Goal: Information Seeking & Learning: Learn about a topic

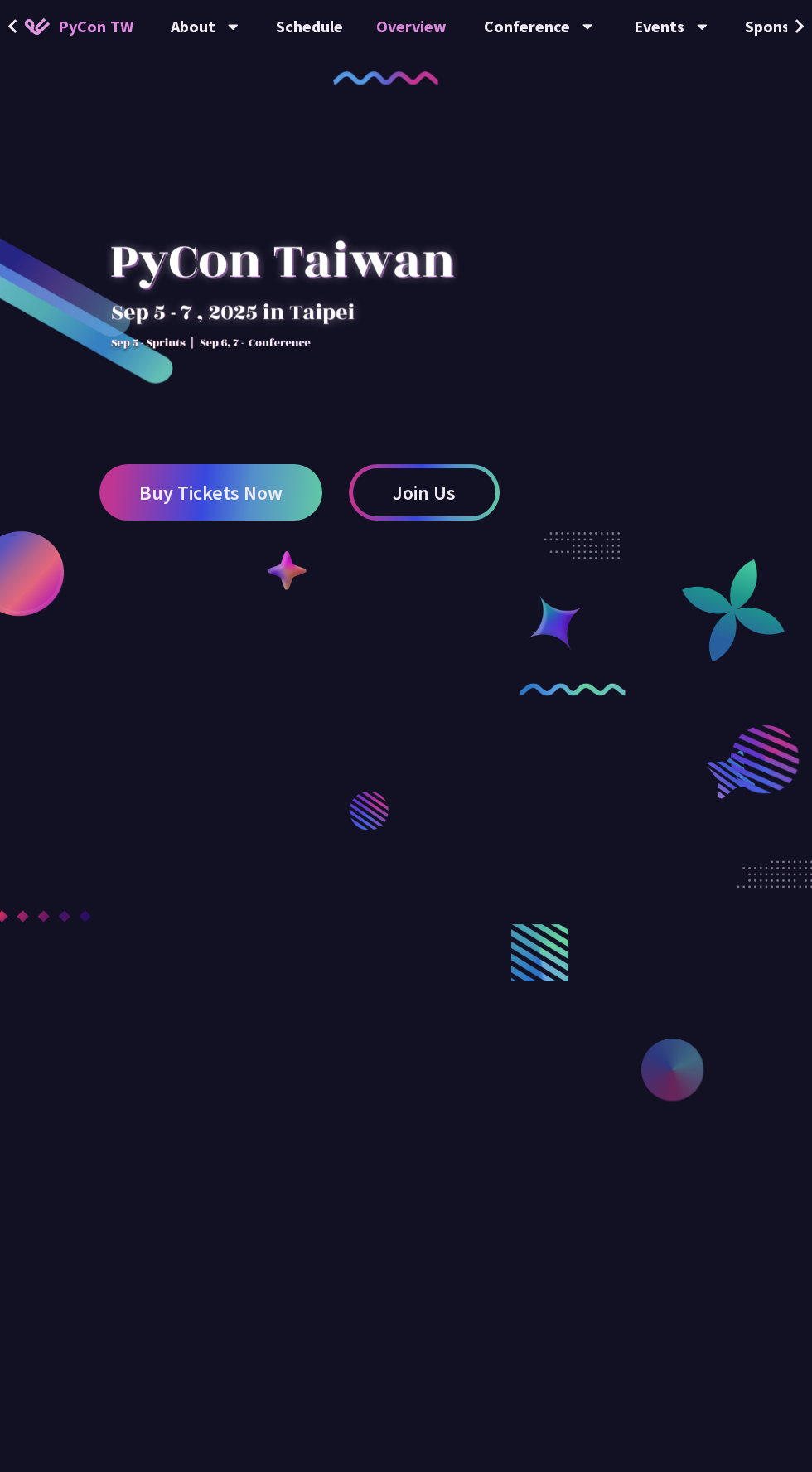
click at [395, 26] on link "Overview" at bounding box center [410, 26] width 103 height 53
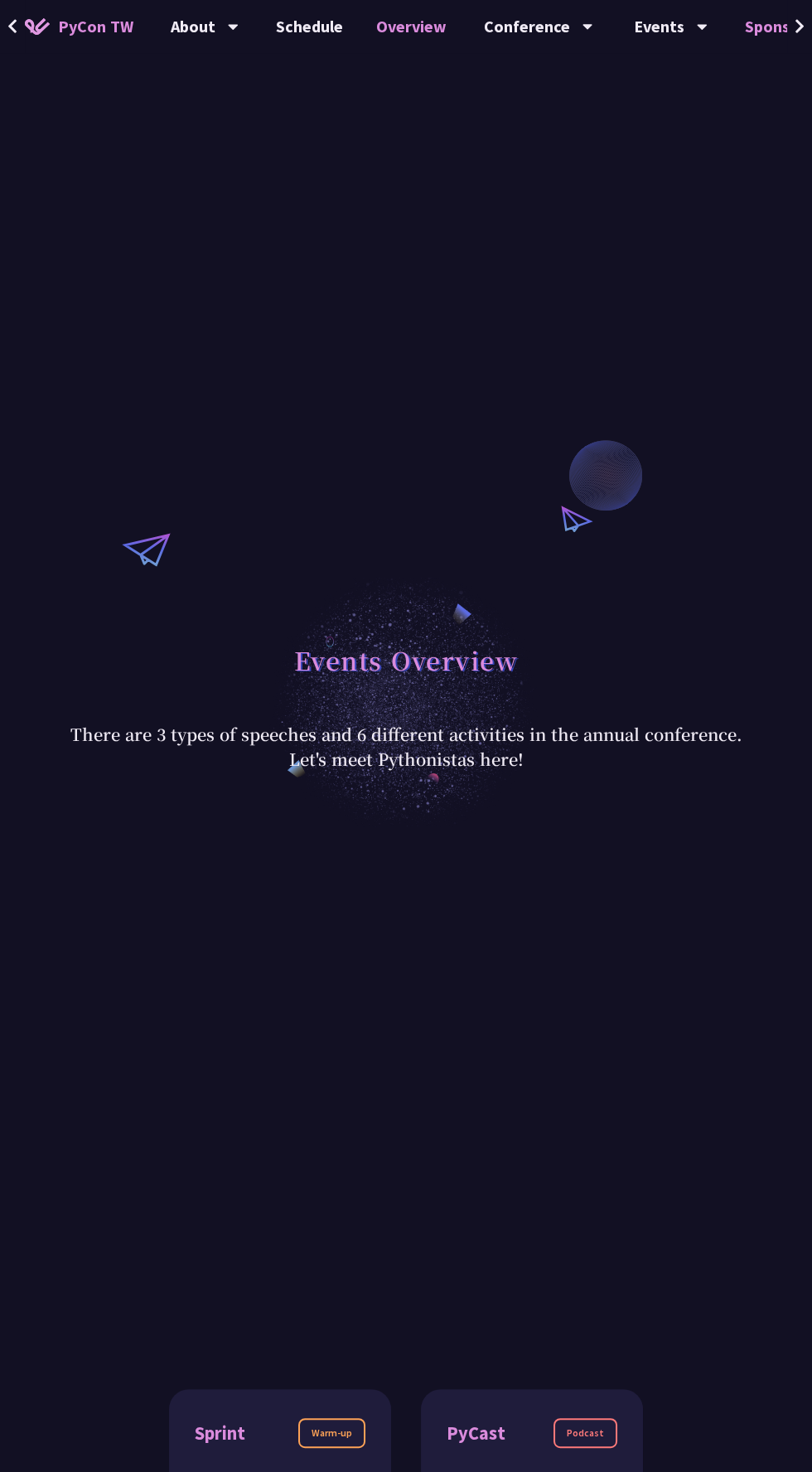
click at [754, 24] on link "Sponsor" at bounding box center [775, 26] width 95 height 53
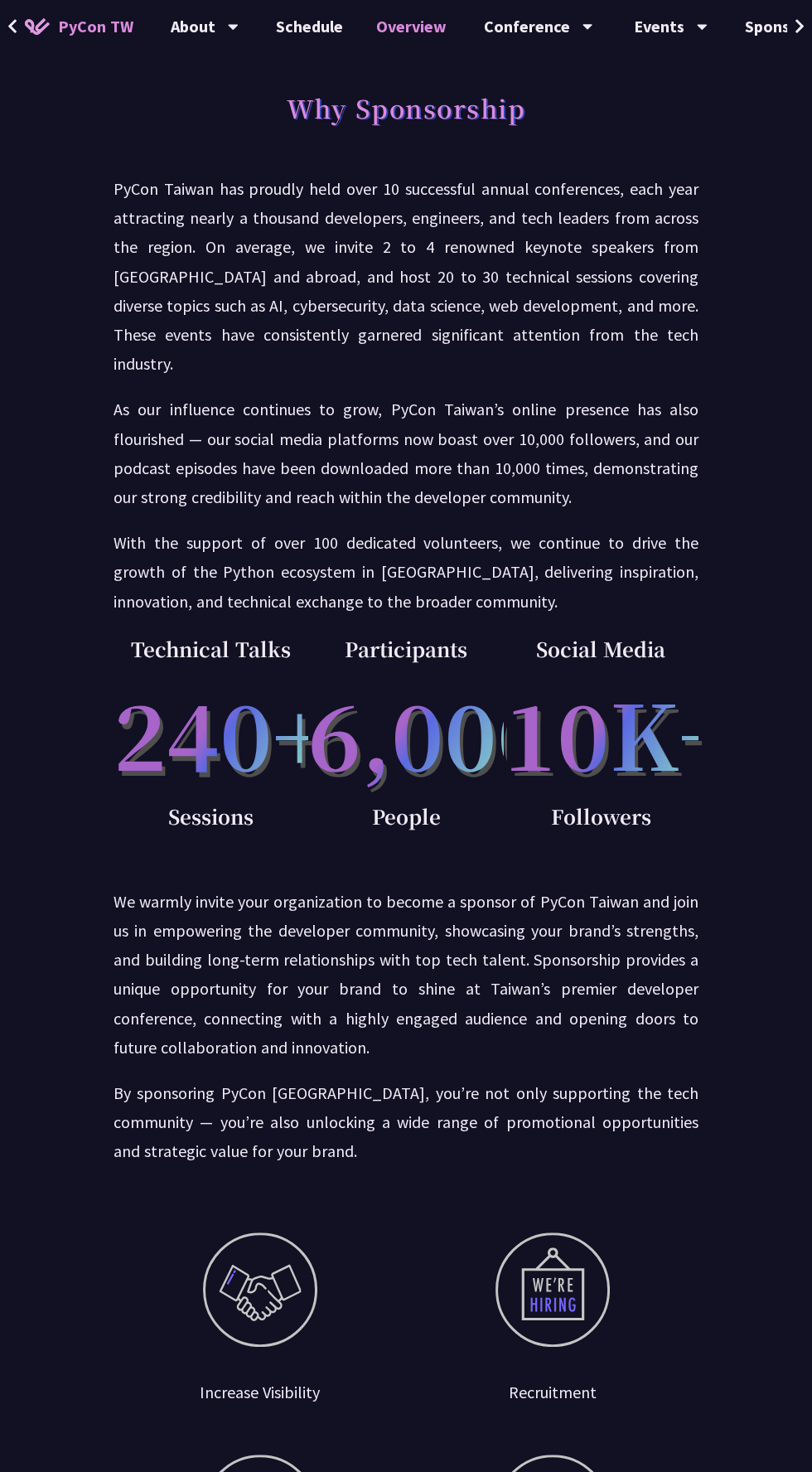
click at [364, 42] on link "Overview" at bounding box center [410, 26] width 103 height 53
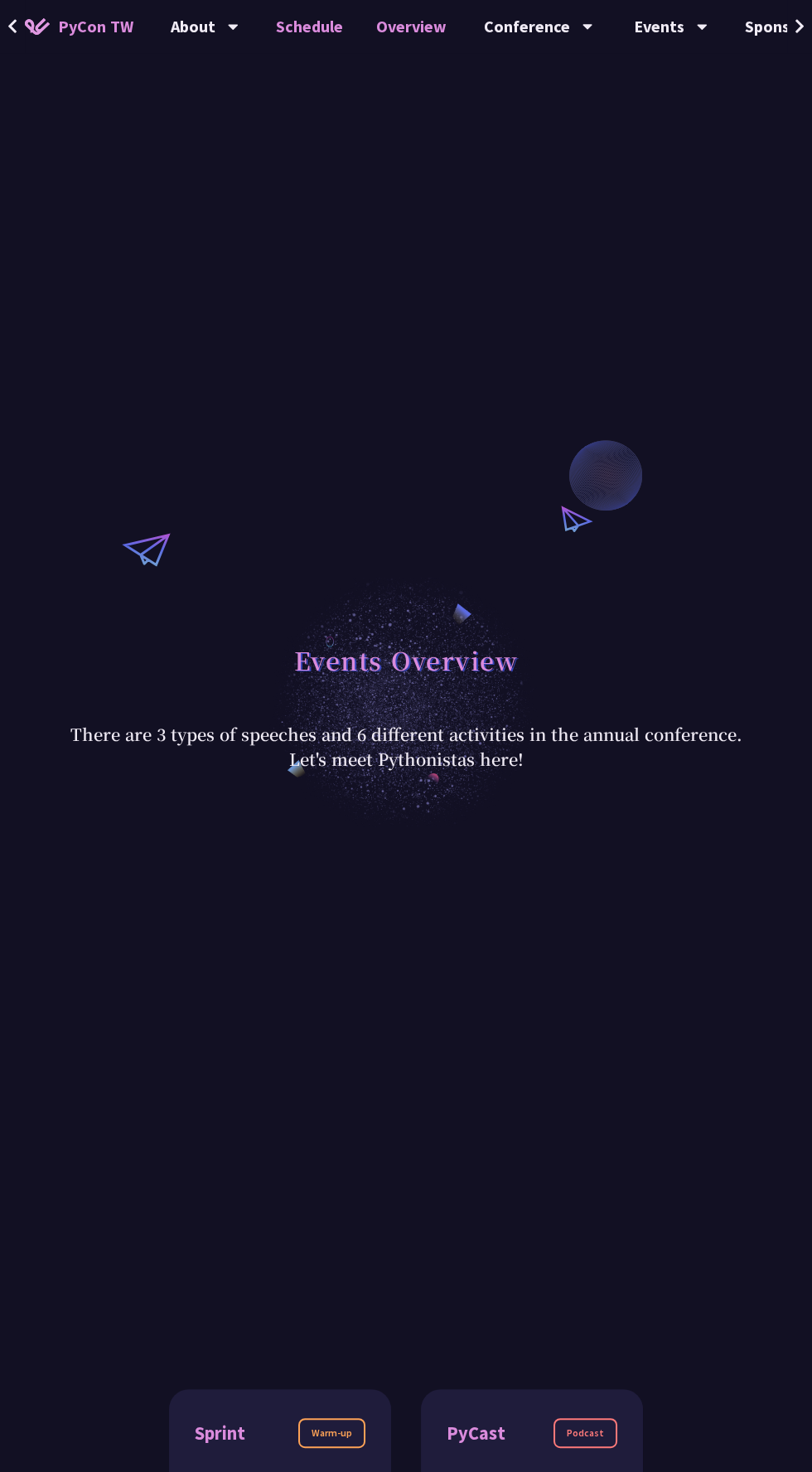
click at [270, 43] on link "Schedule" at bounding box center [310, 26] width 100 height 53
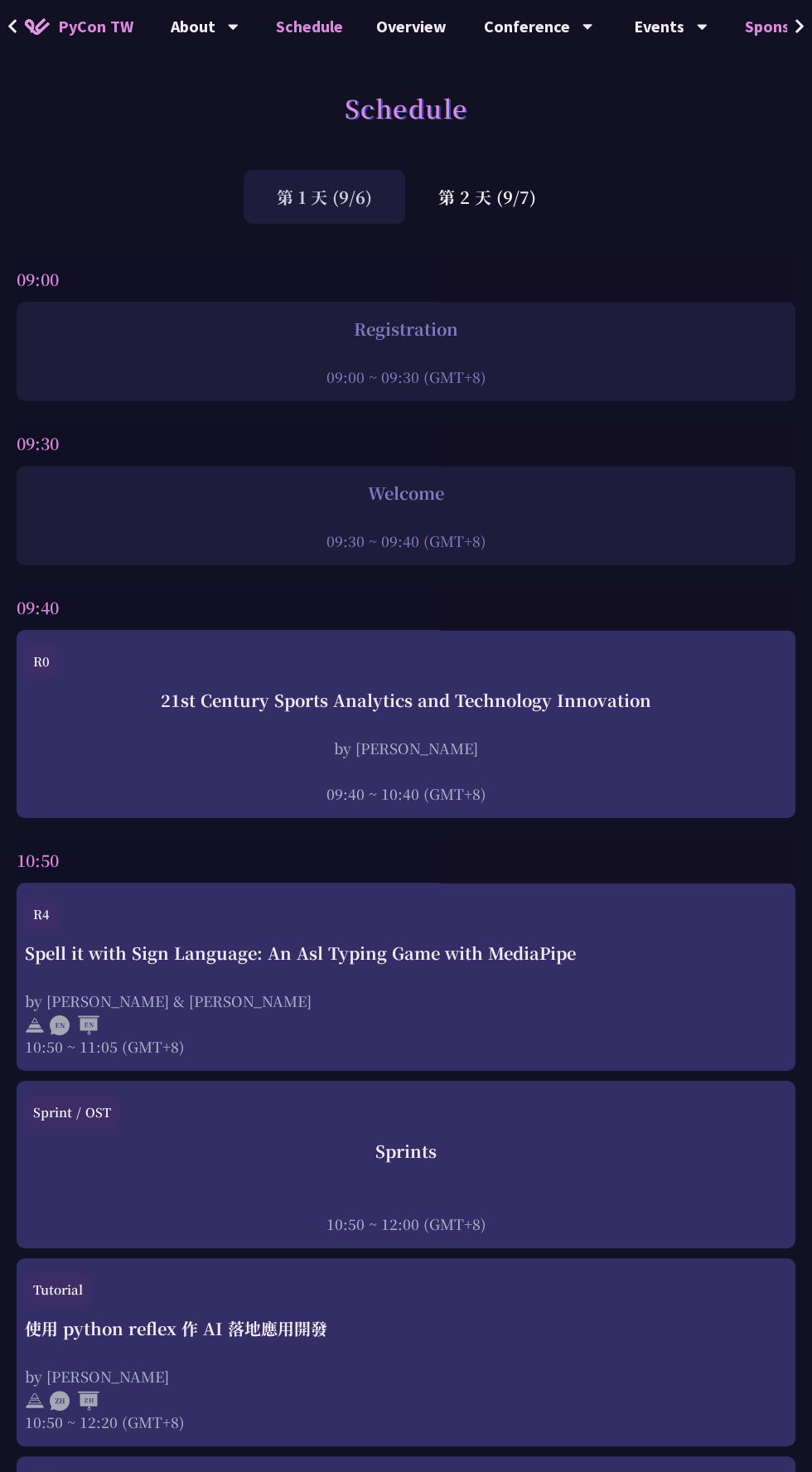
click at [763, 15] on link "Sponsor" at bounding box center [775, 26] width 95 height 53
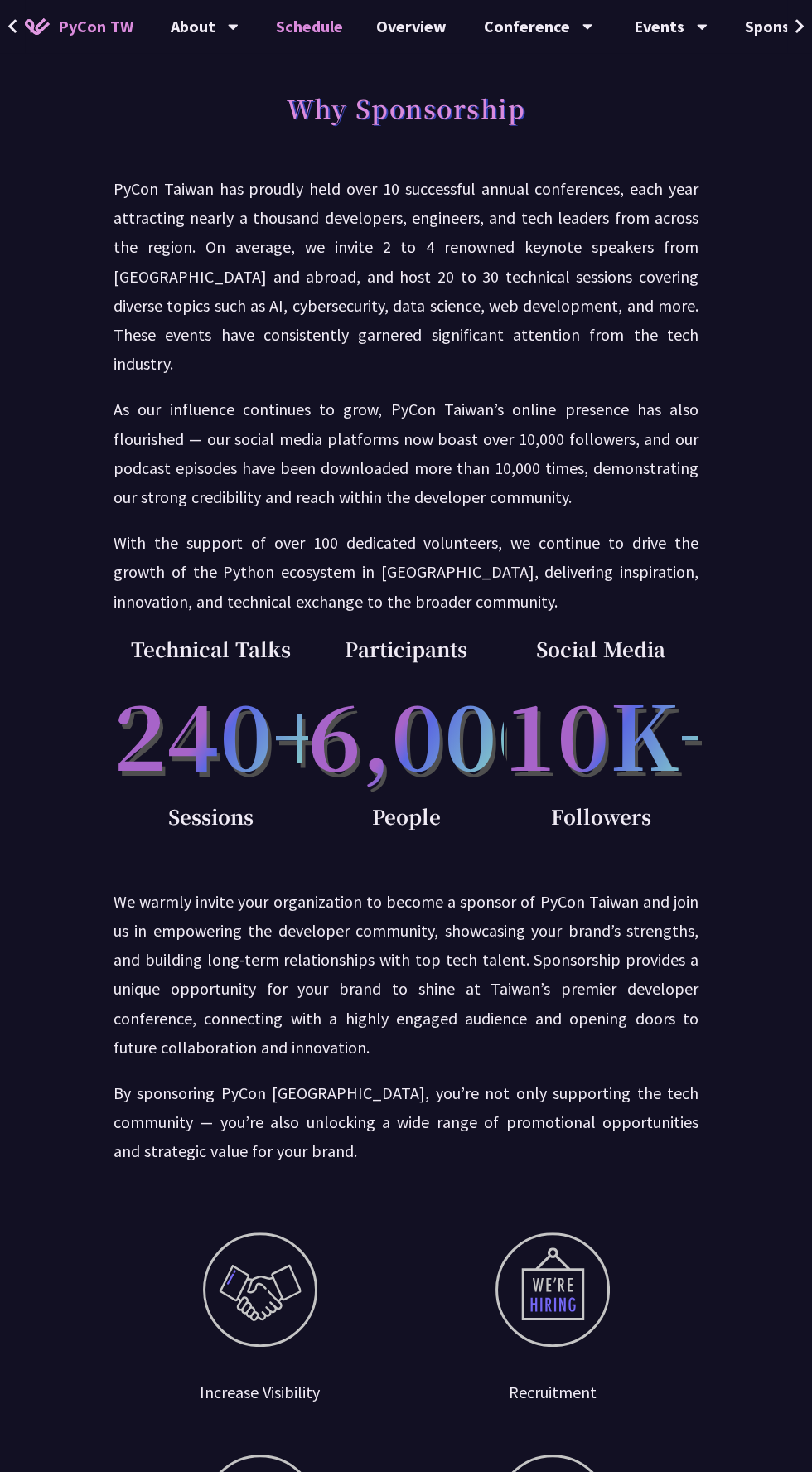
click at [308, 26] on link "Schedule" at bounding box center [310, 26] width 100 height 53
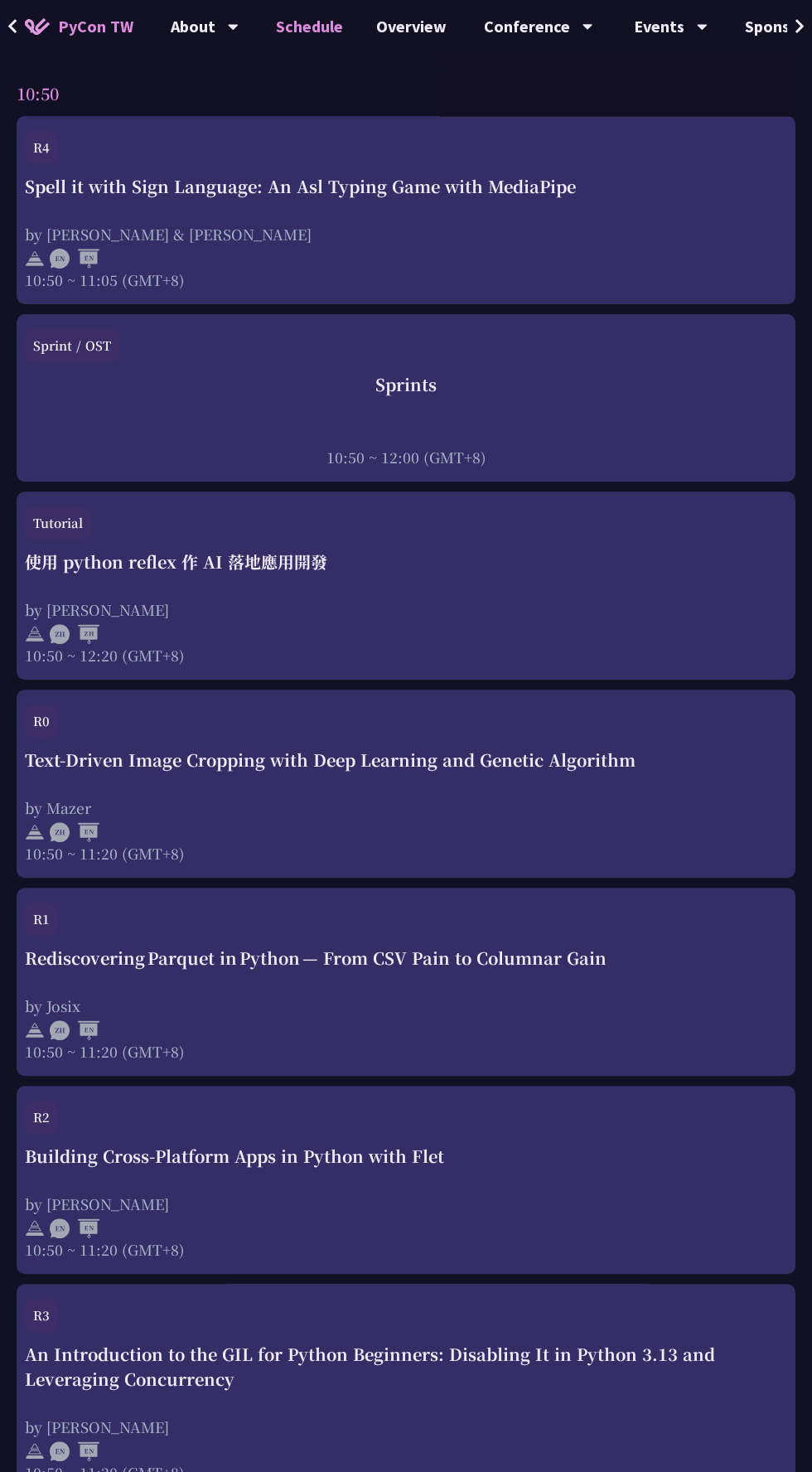
scroll to position [780, 0]
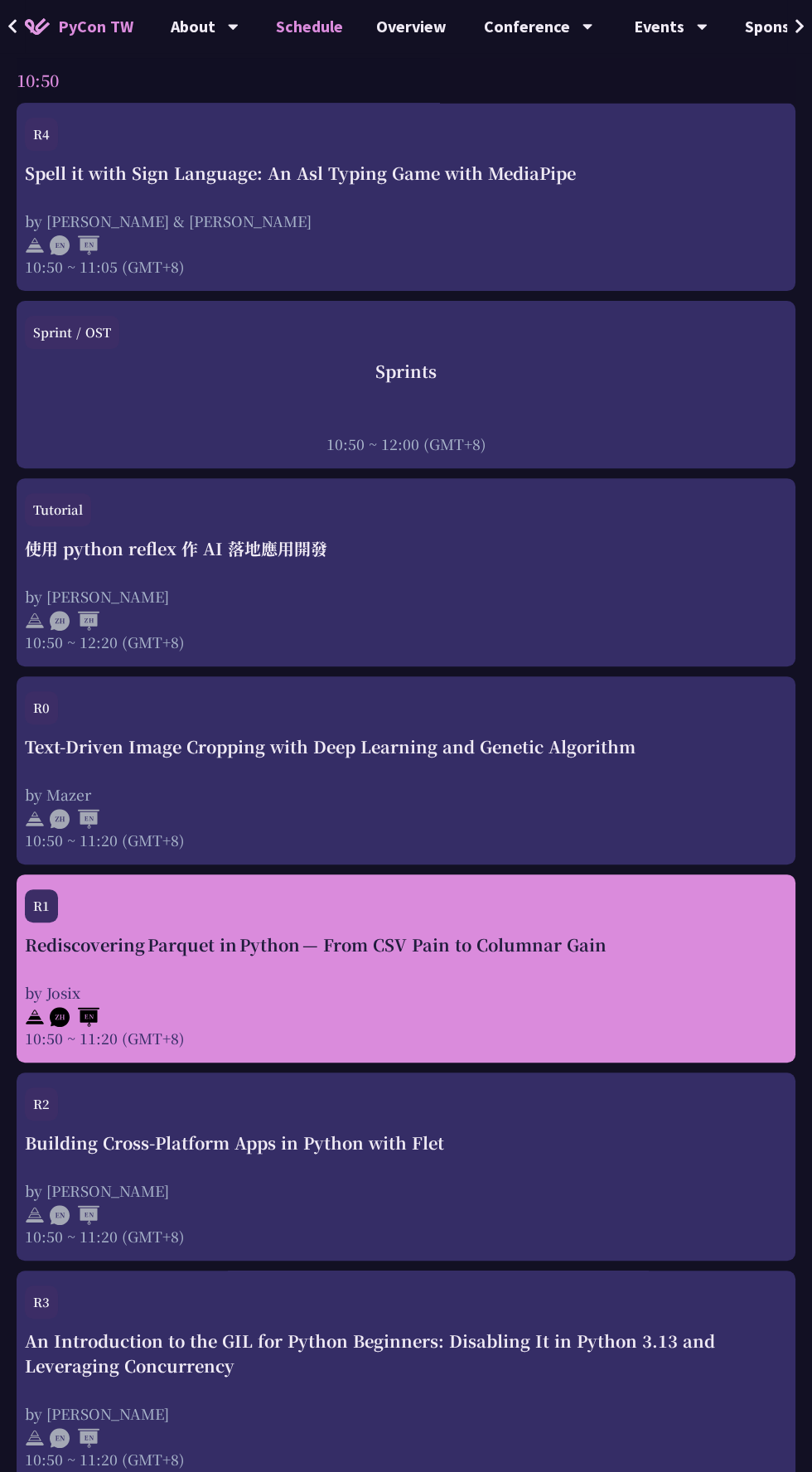
click at [709, 1044] on div "10:50 ~ 11:20 (GMT+8)" at bounding box center [406, 1037] width 763 height 20
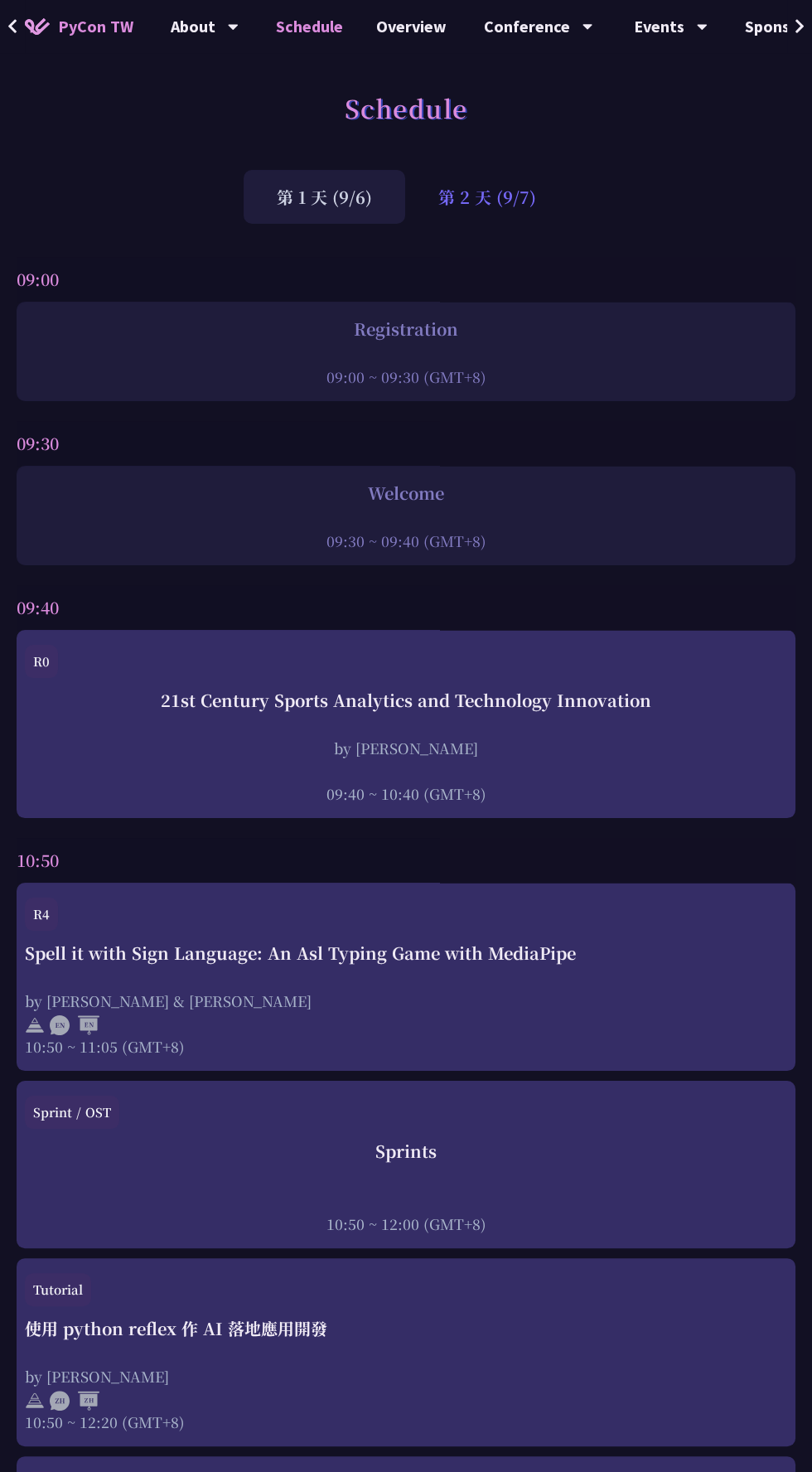
click at [517, 195] on div "第 2 天 (9/7)" at bounding box center [488, 197] width 164 height 54
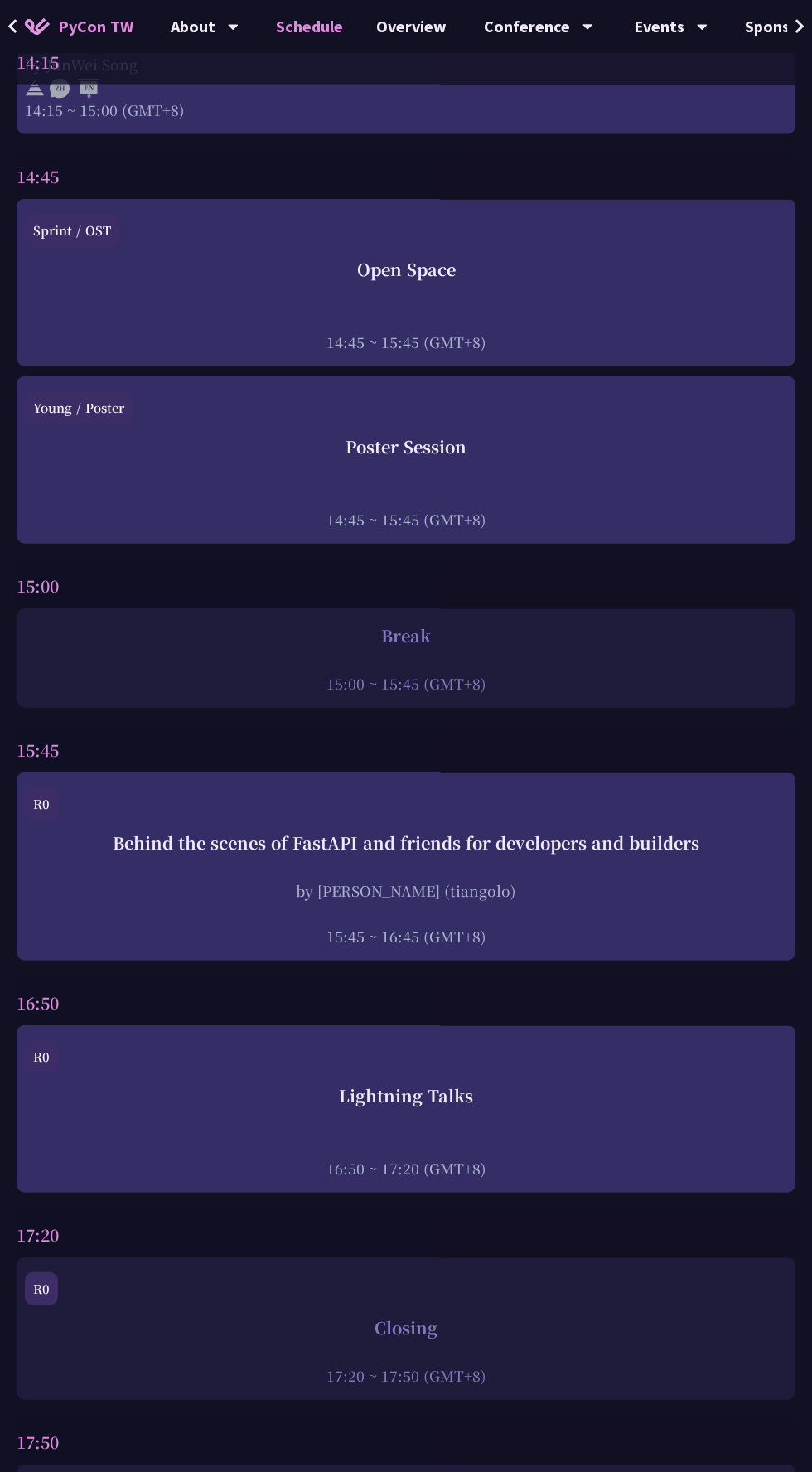
scroll to position [5292, 0]
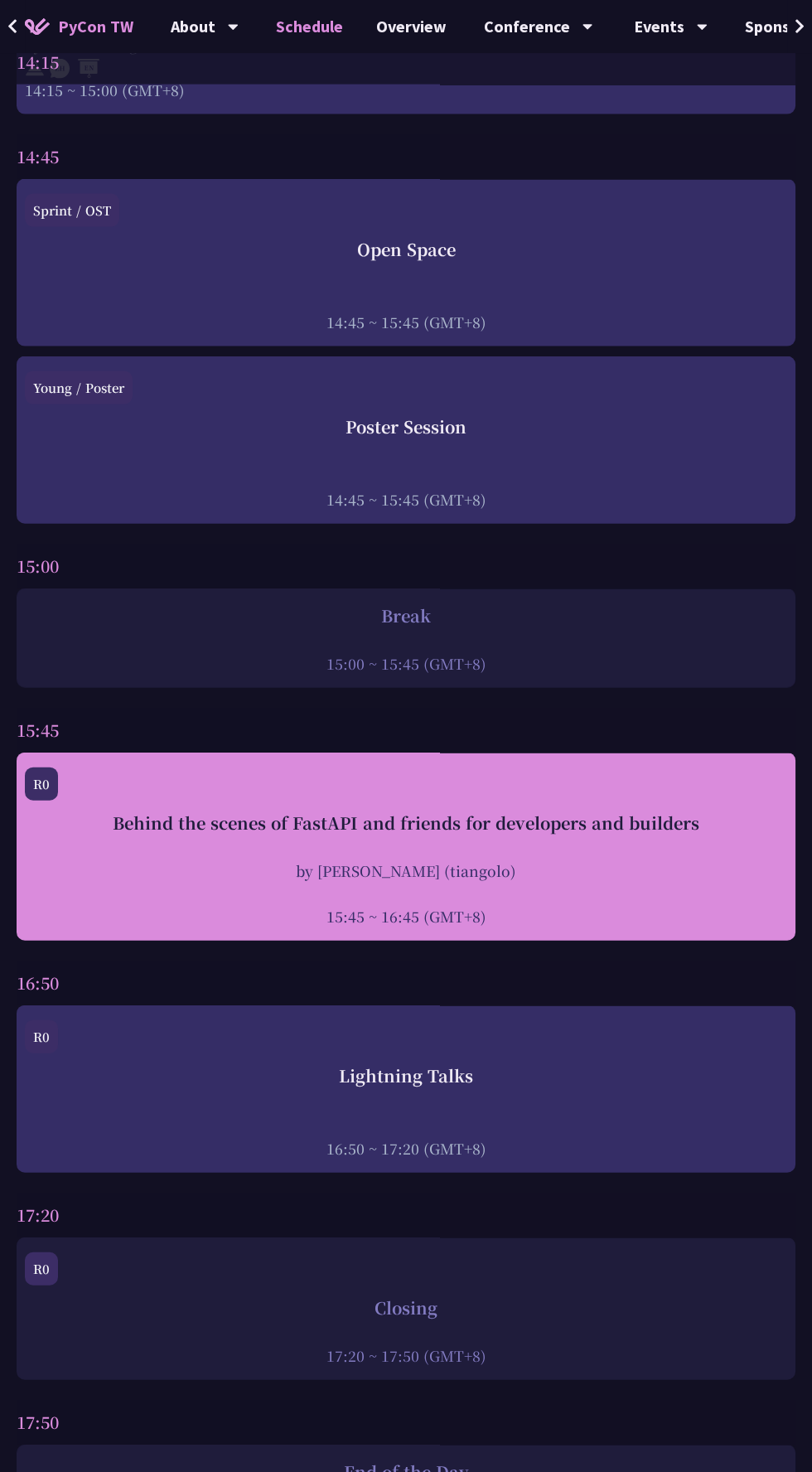
click at [763, 828] on div "Behind the scenes of FastAPI and friends for developers and builders by Sebasti…" at bounding box center [406, 868] width 763 height 116
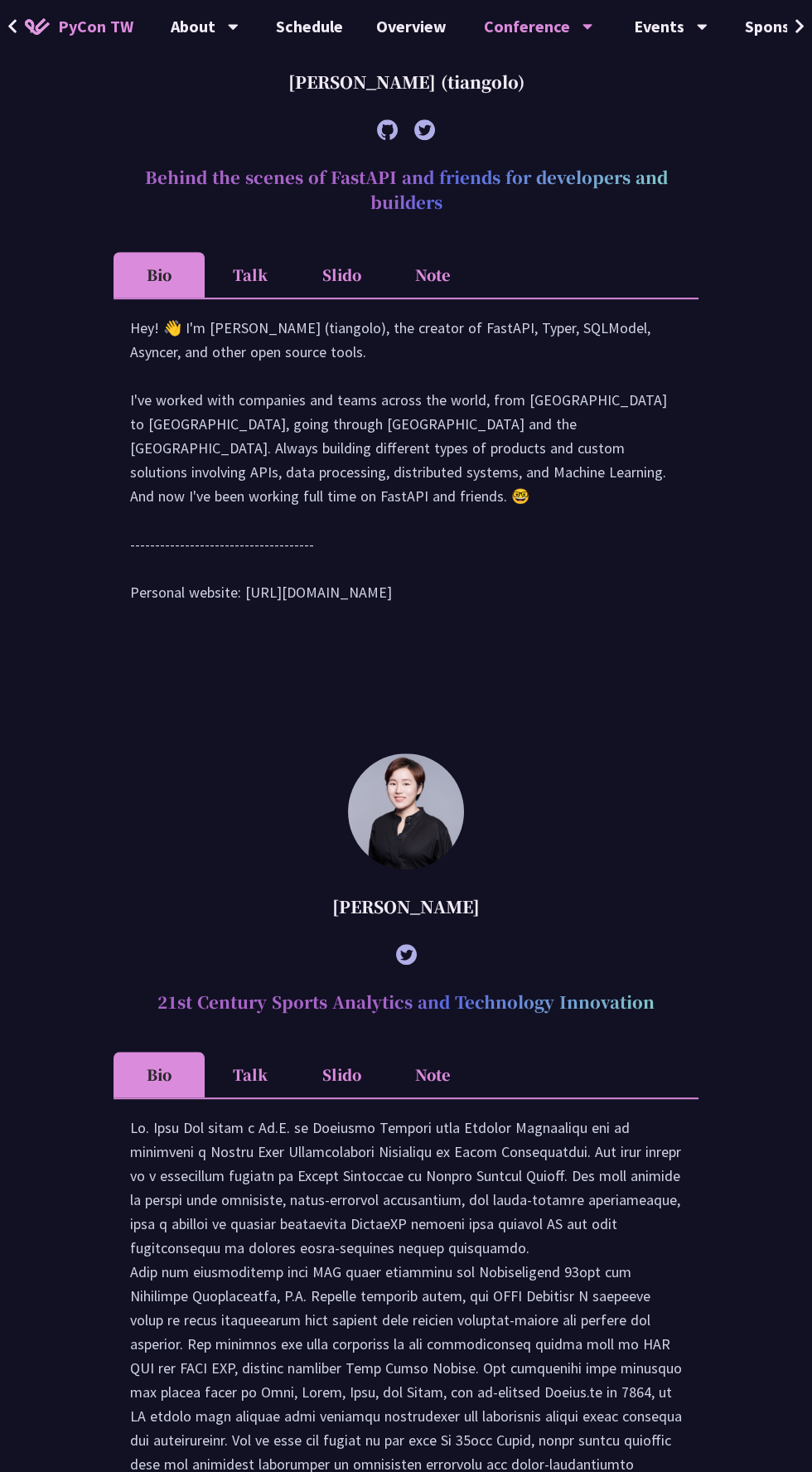
scroll to position [1342, 0]
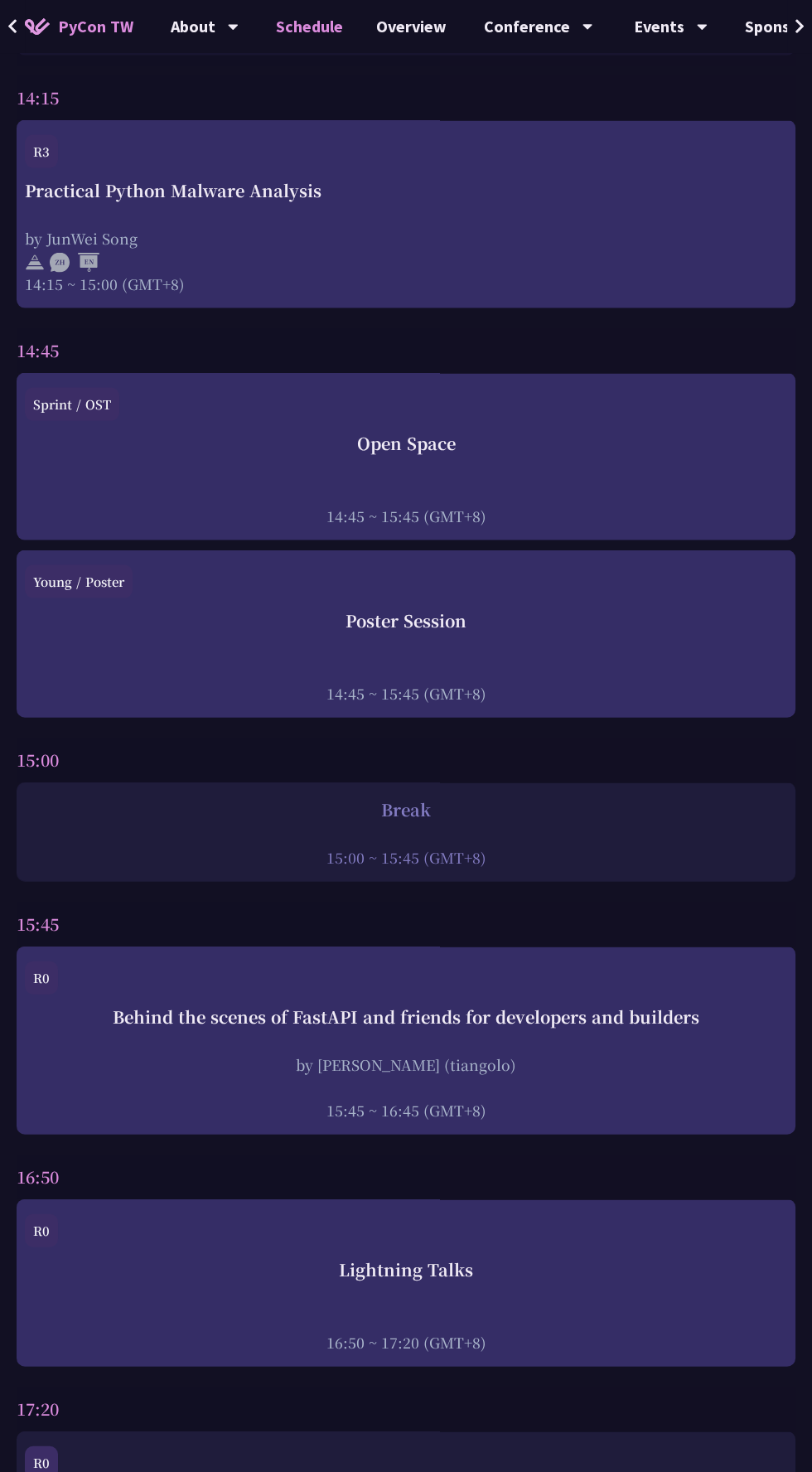
scroll to position [5100, 0]
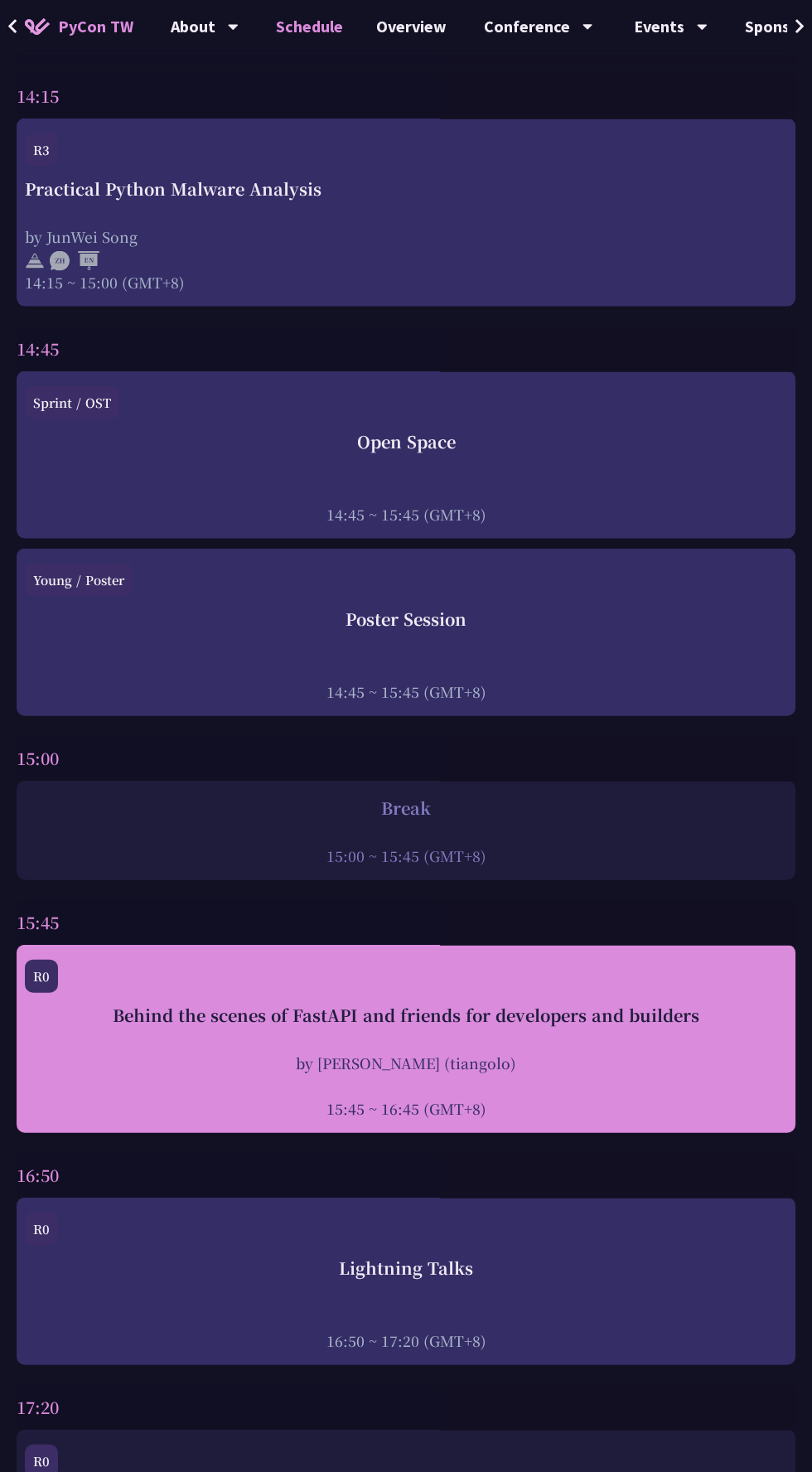
click at [701, 1004] on div "Behind the scenes of FastAPI and friends for developers and builders" at bounding box center [406, 1016] width 763 height 25
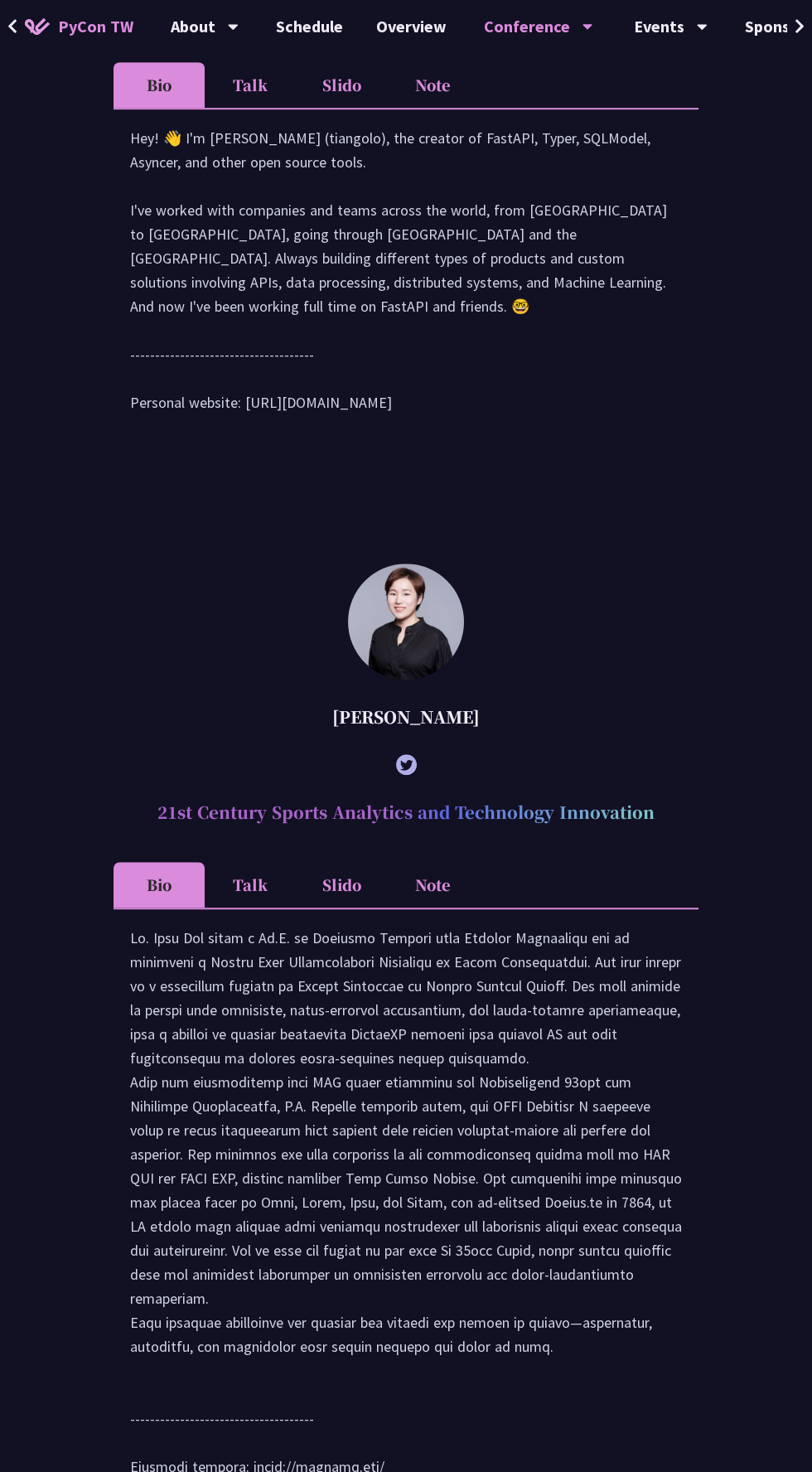
scroll to position [1342, 0]
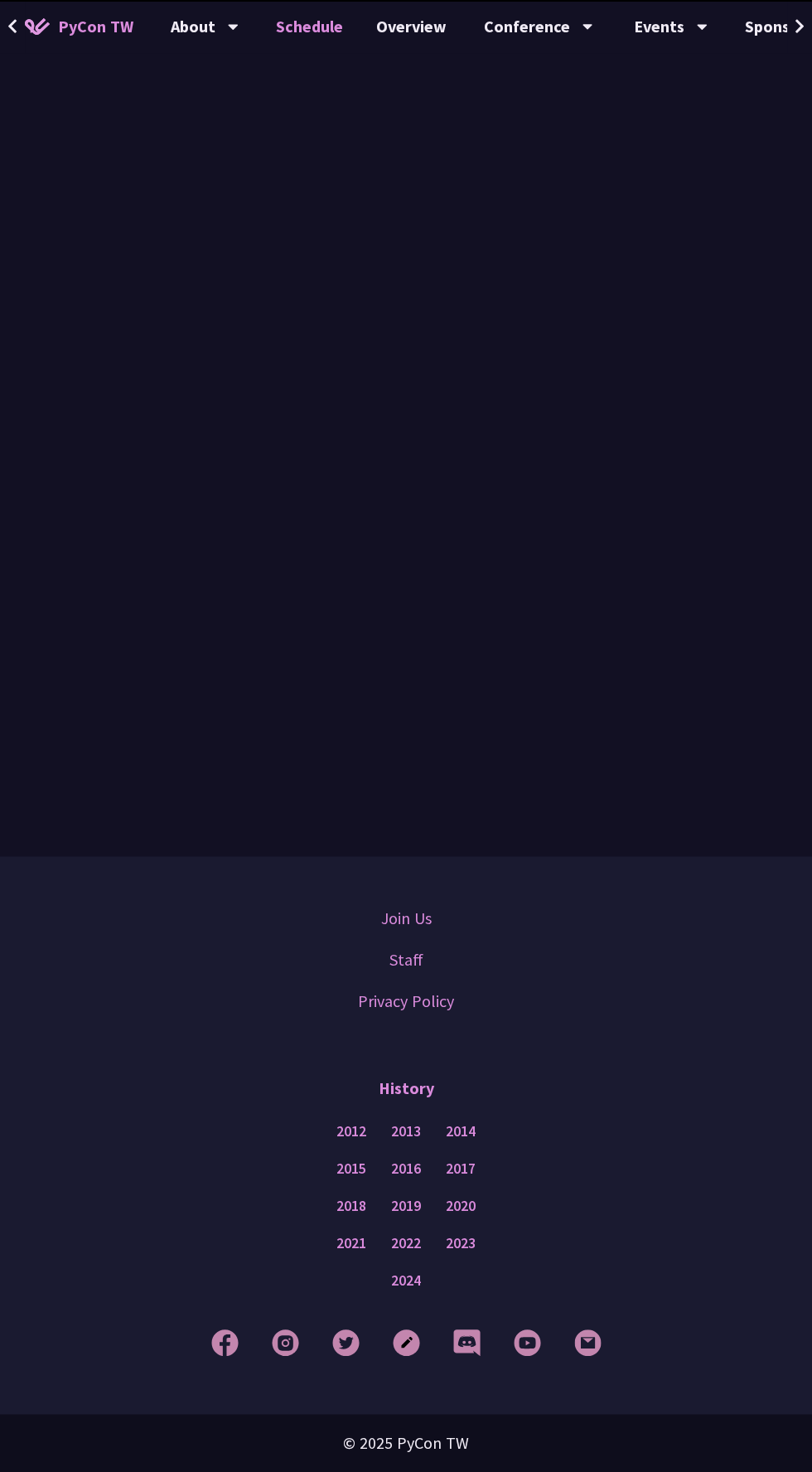
scroll to position [5100, 0]
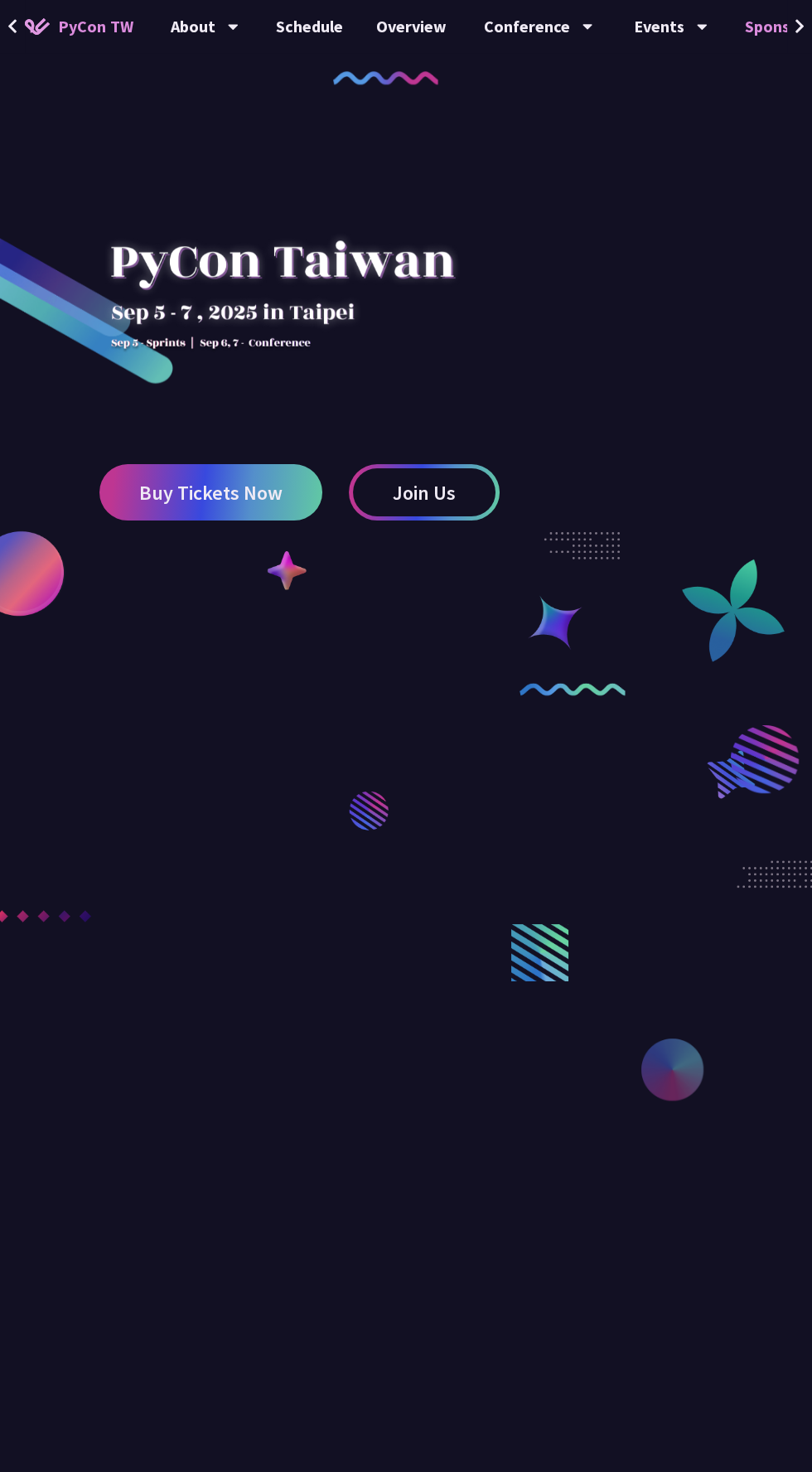
click at [737, 11] on link "Sponsor" at bounding box center [775, 26] width 95 height 53
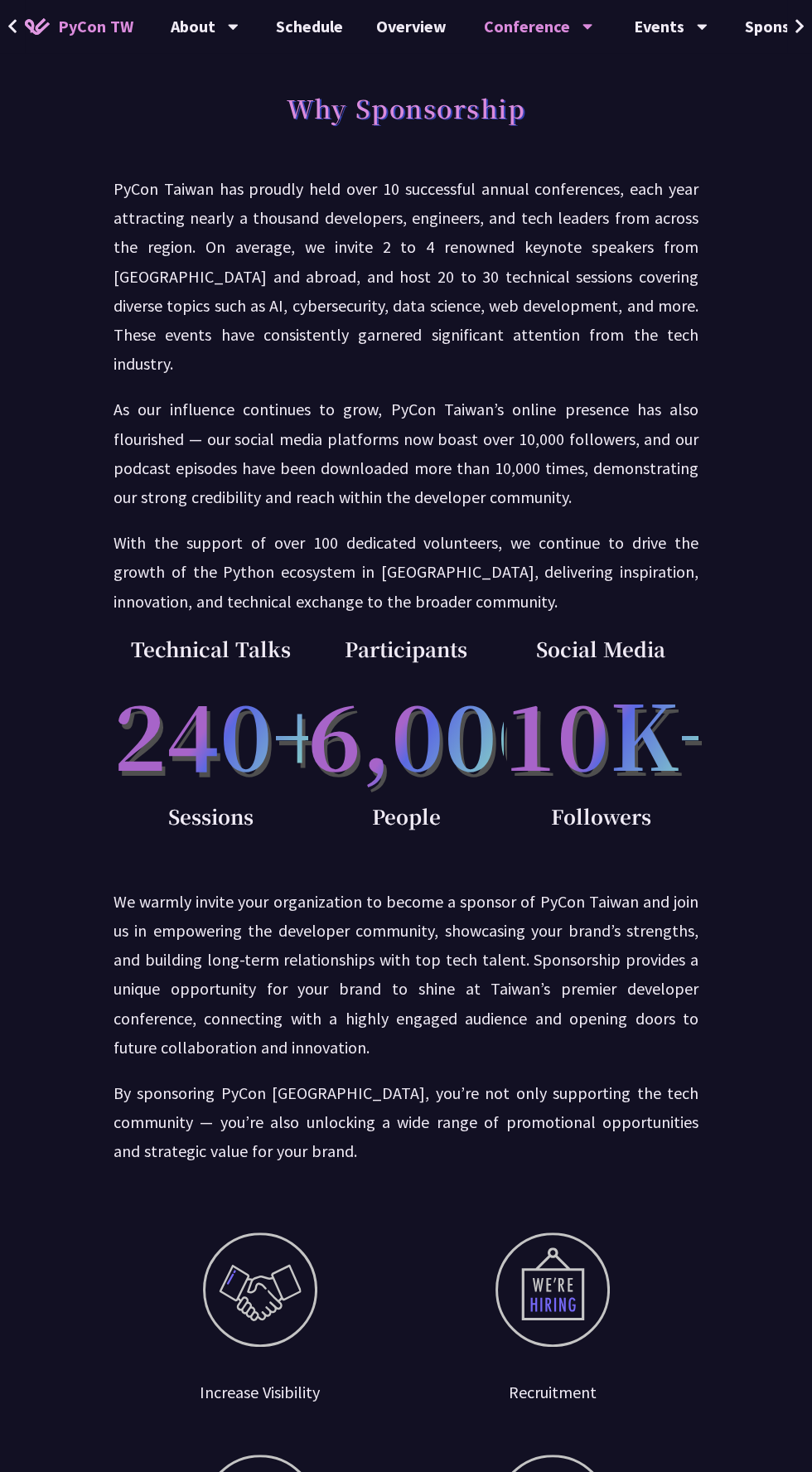
click at [494, 49] on div "Conference" at bounding box center [538, 26] width 109 height 53
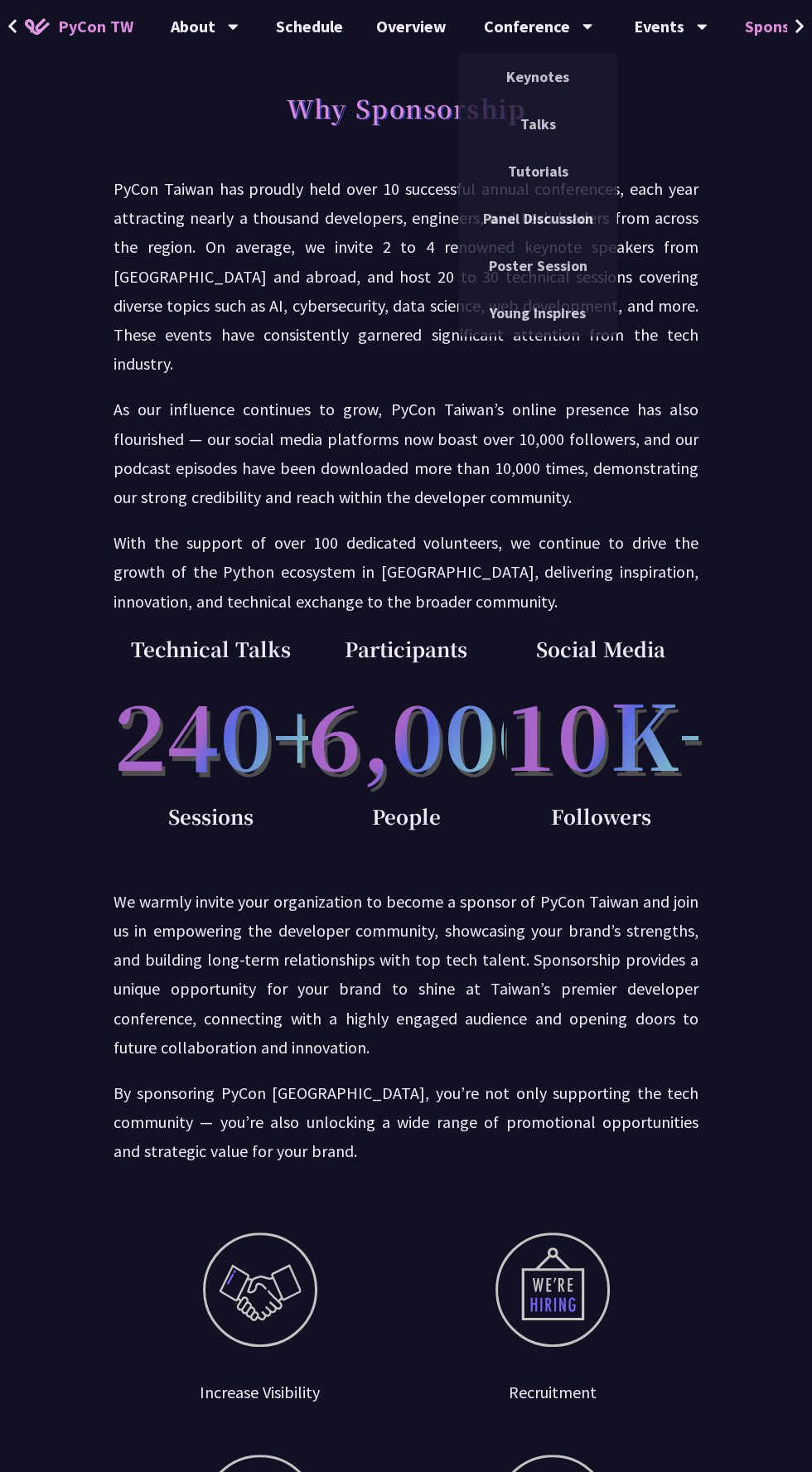
click at [761, 46] on link "Sponsor" at bounding box center [775, 26] width 95 height 53
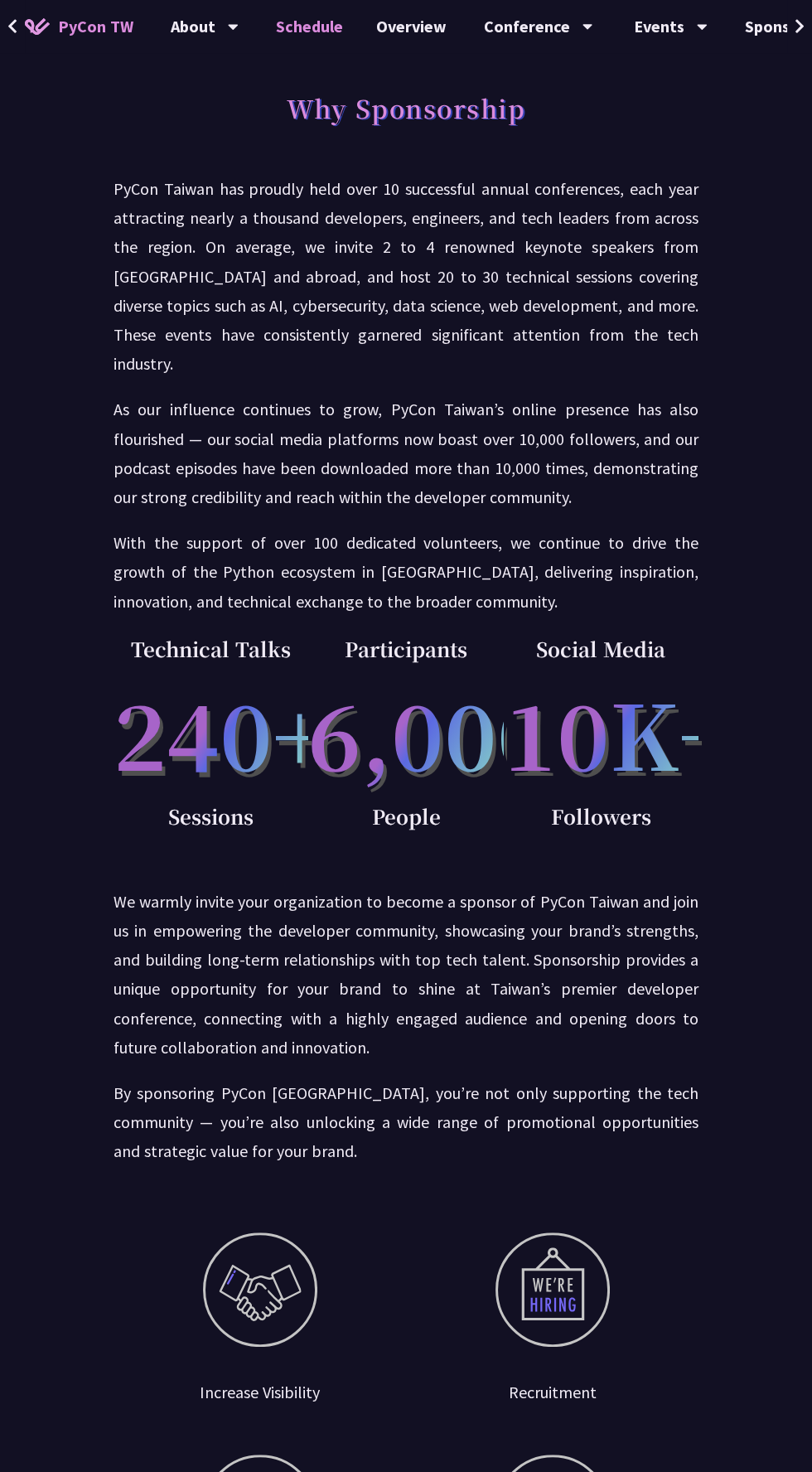
click at [326, 46] on link "Schedule" at bounding box center [310, 26] width 100 height 53
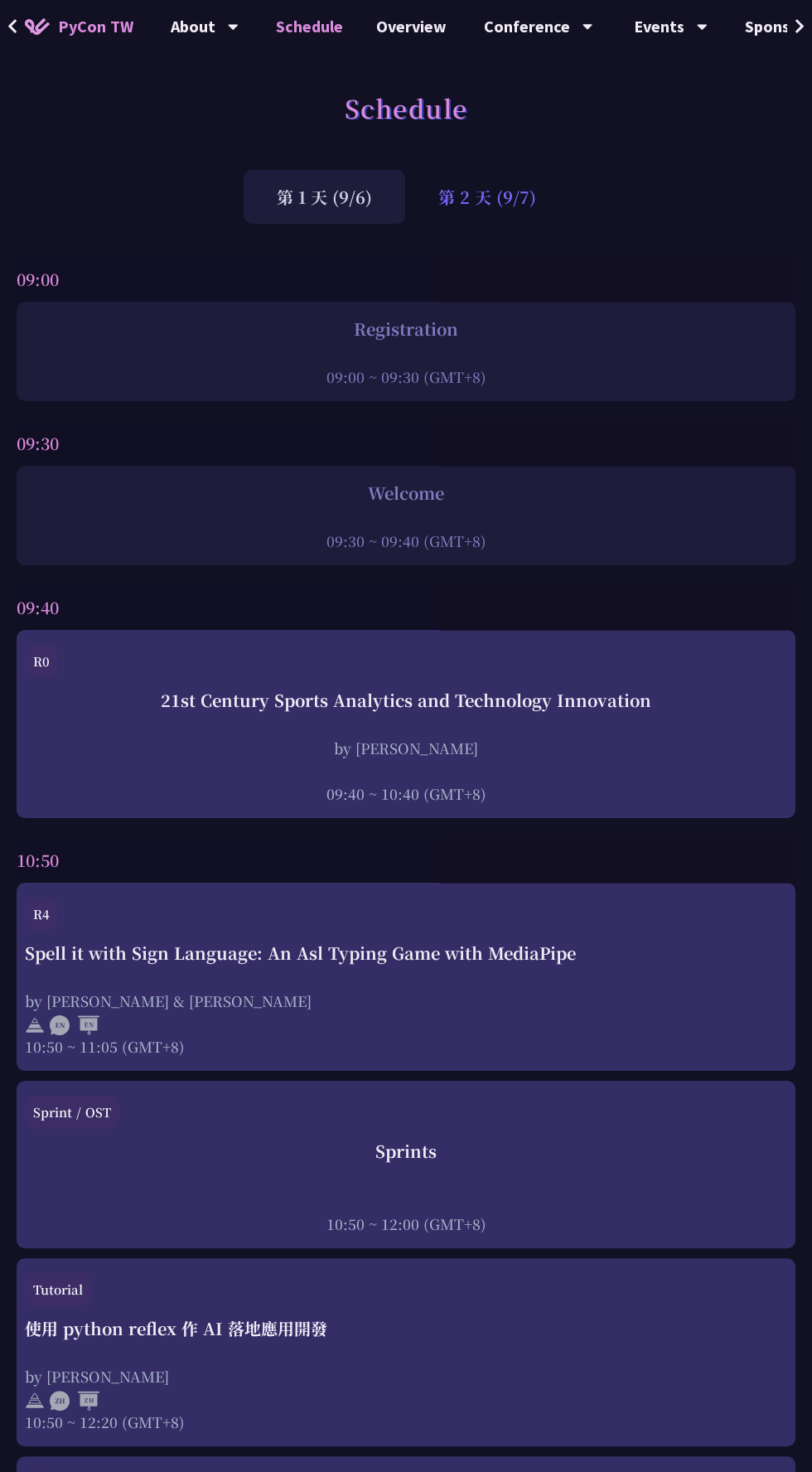
click at [501, 215] on div "第 2 天 (9/7)" at bounding box center [488, 197] width 164 height 54
click at [501, 222] on div "第 2 天 (9/7)" at bounding box center [488, 197] width 164 height 54
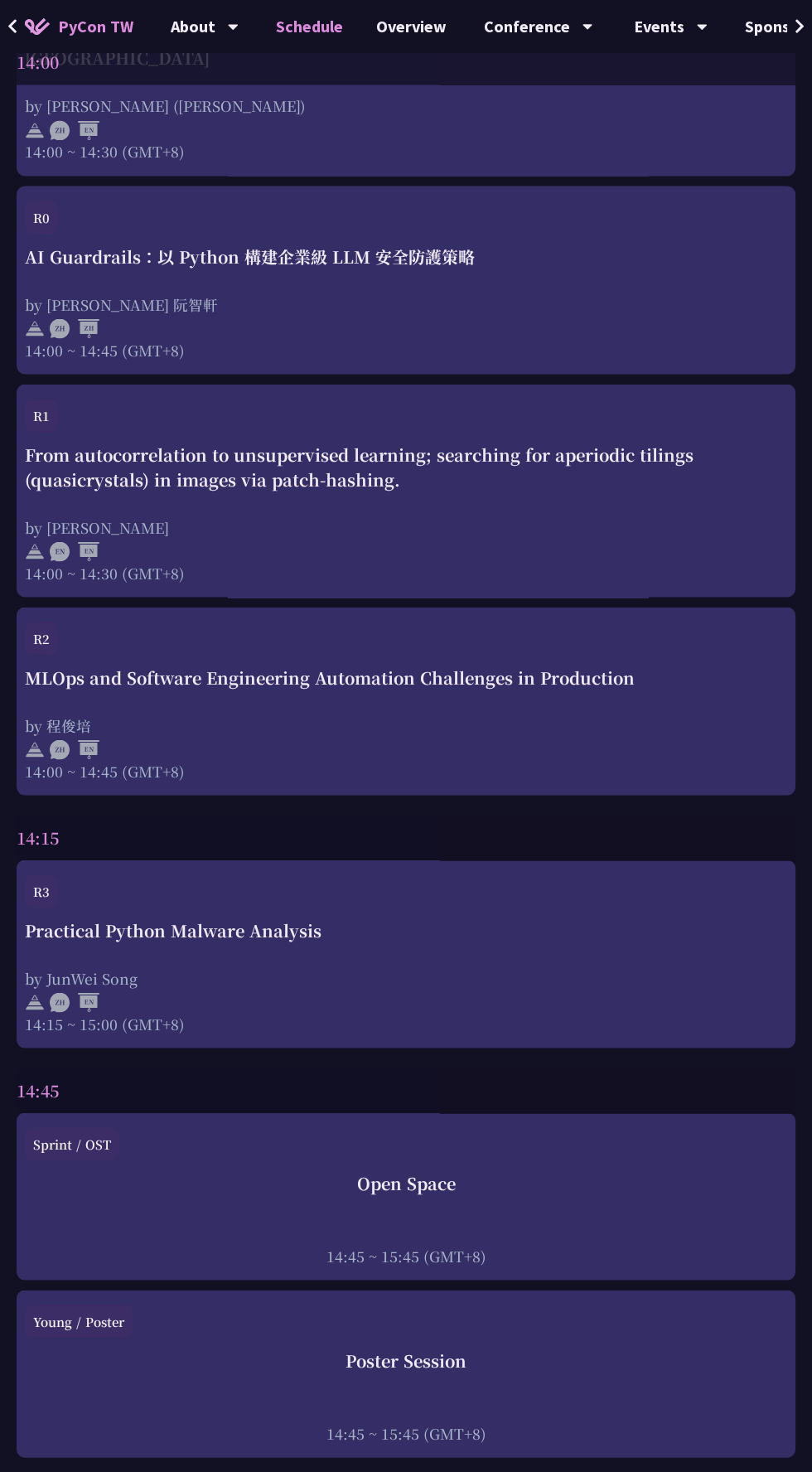
scroll to position [4356, 0]
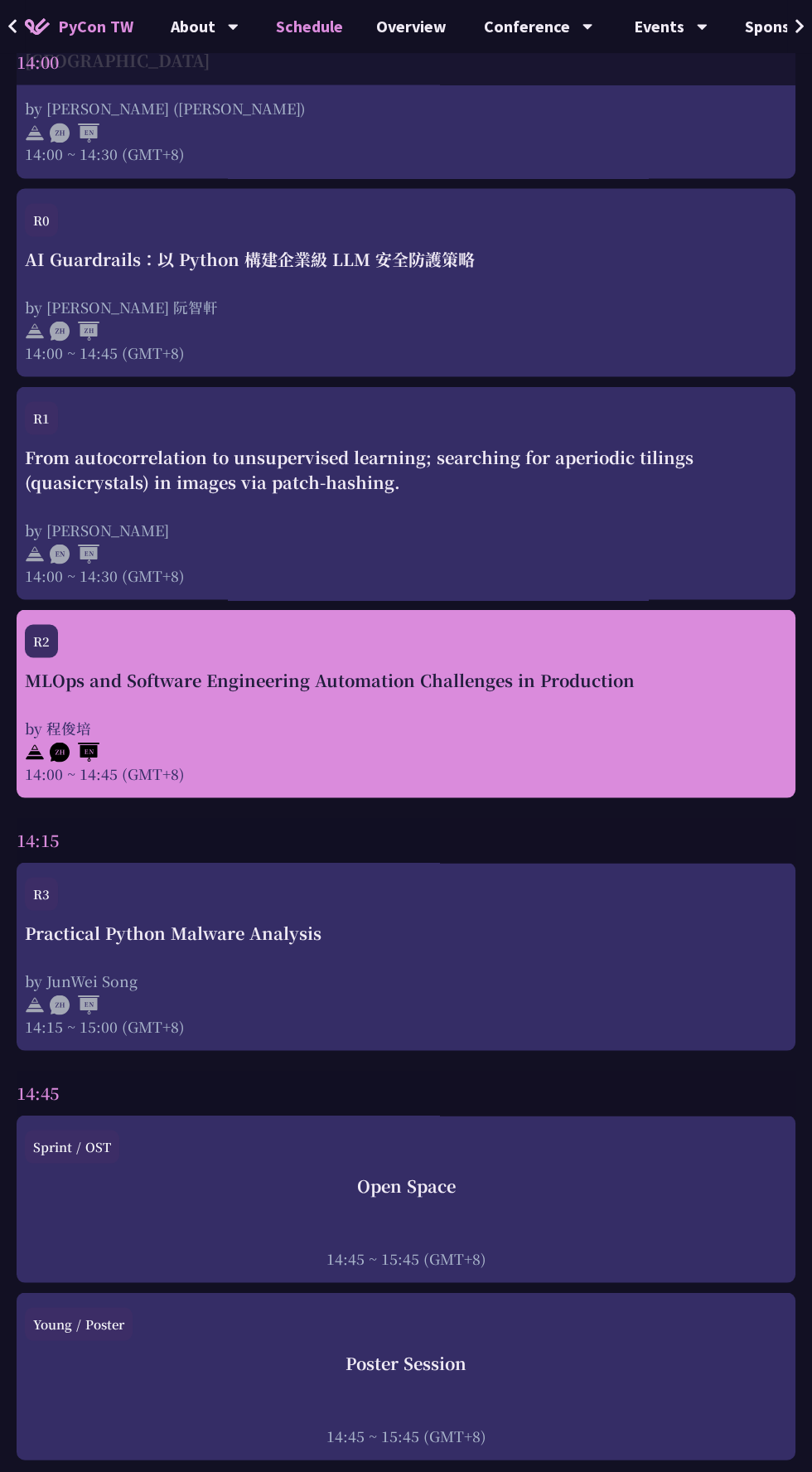
click at [651, 717] on div "by 程俊培" at bounding box center [406, 726] width 763 height 20
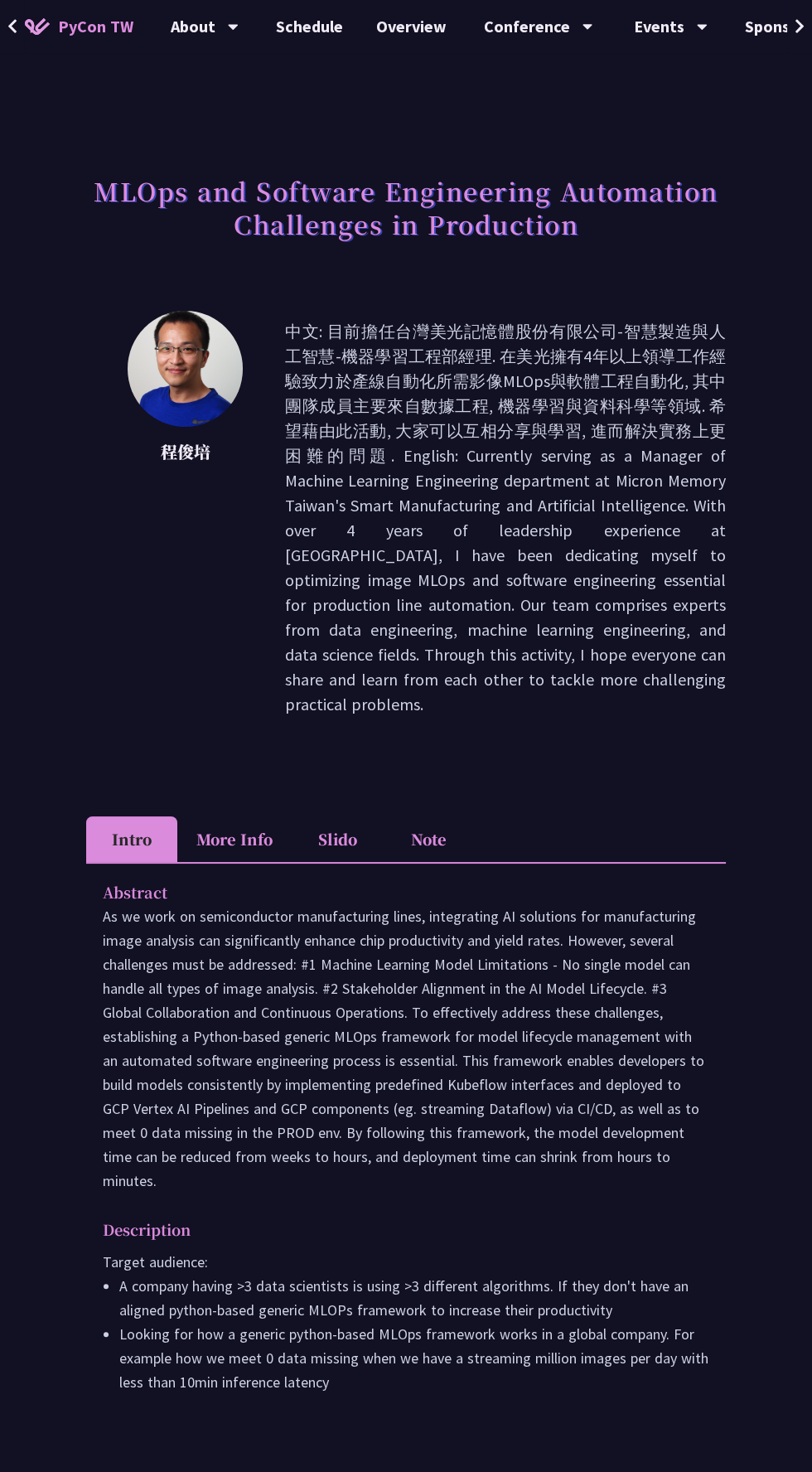
click at [457, 834] on li "Note" at bounding box center [429, 838] width 91 height 45
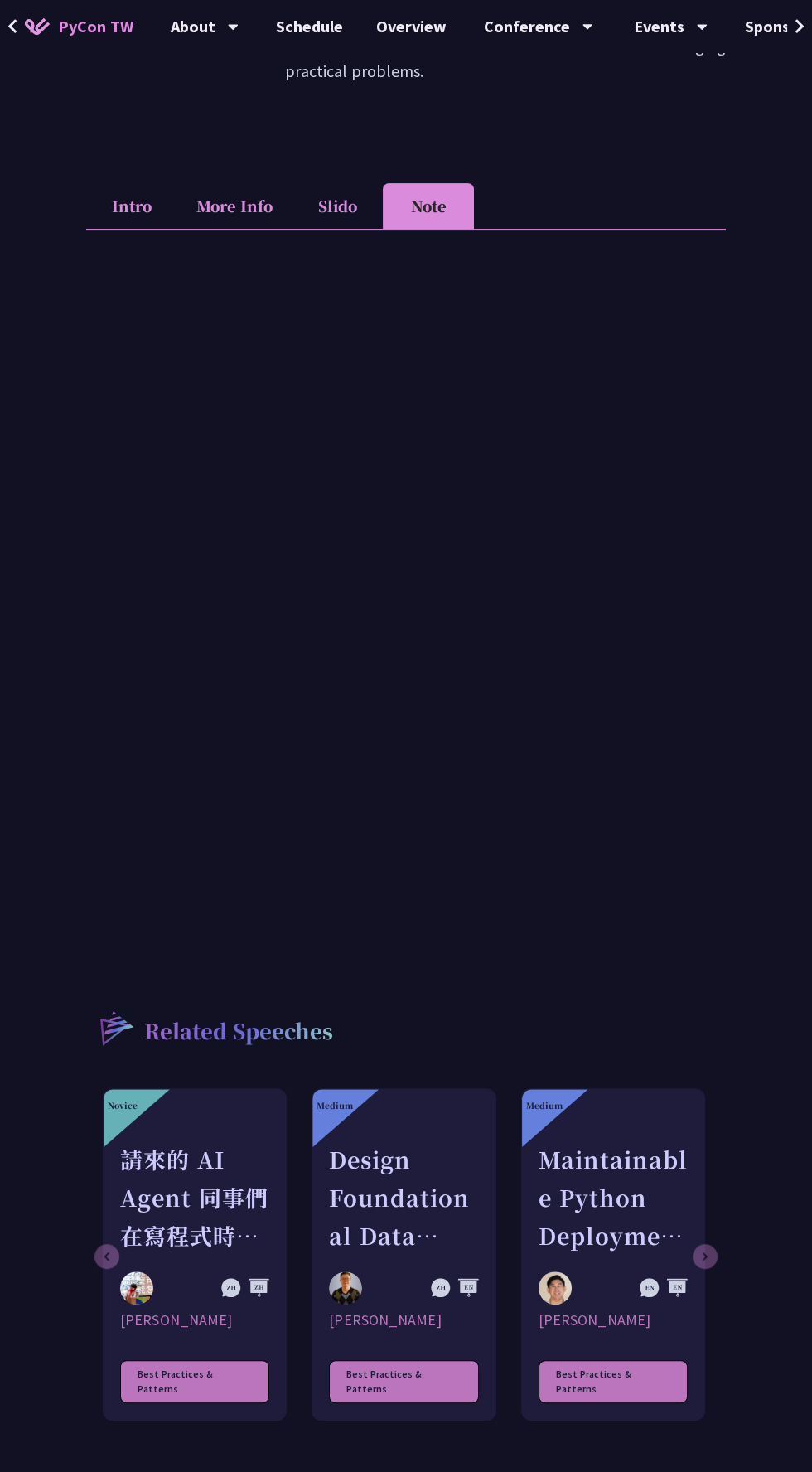
scroll to position [629, 0]
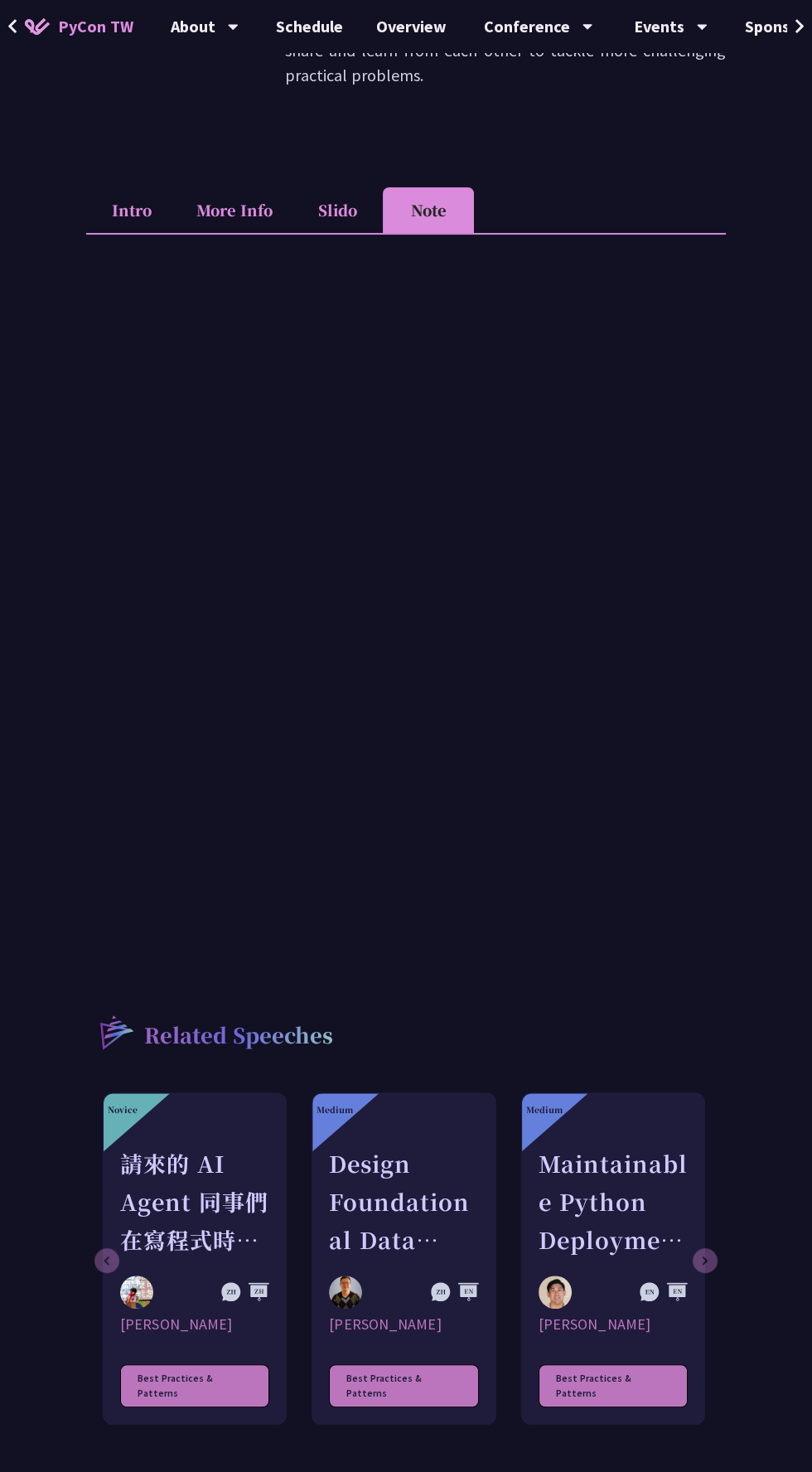
click at [313, 204] on li "Slido" at bounding box center [337, 210] width 91 height 45
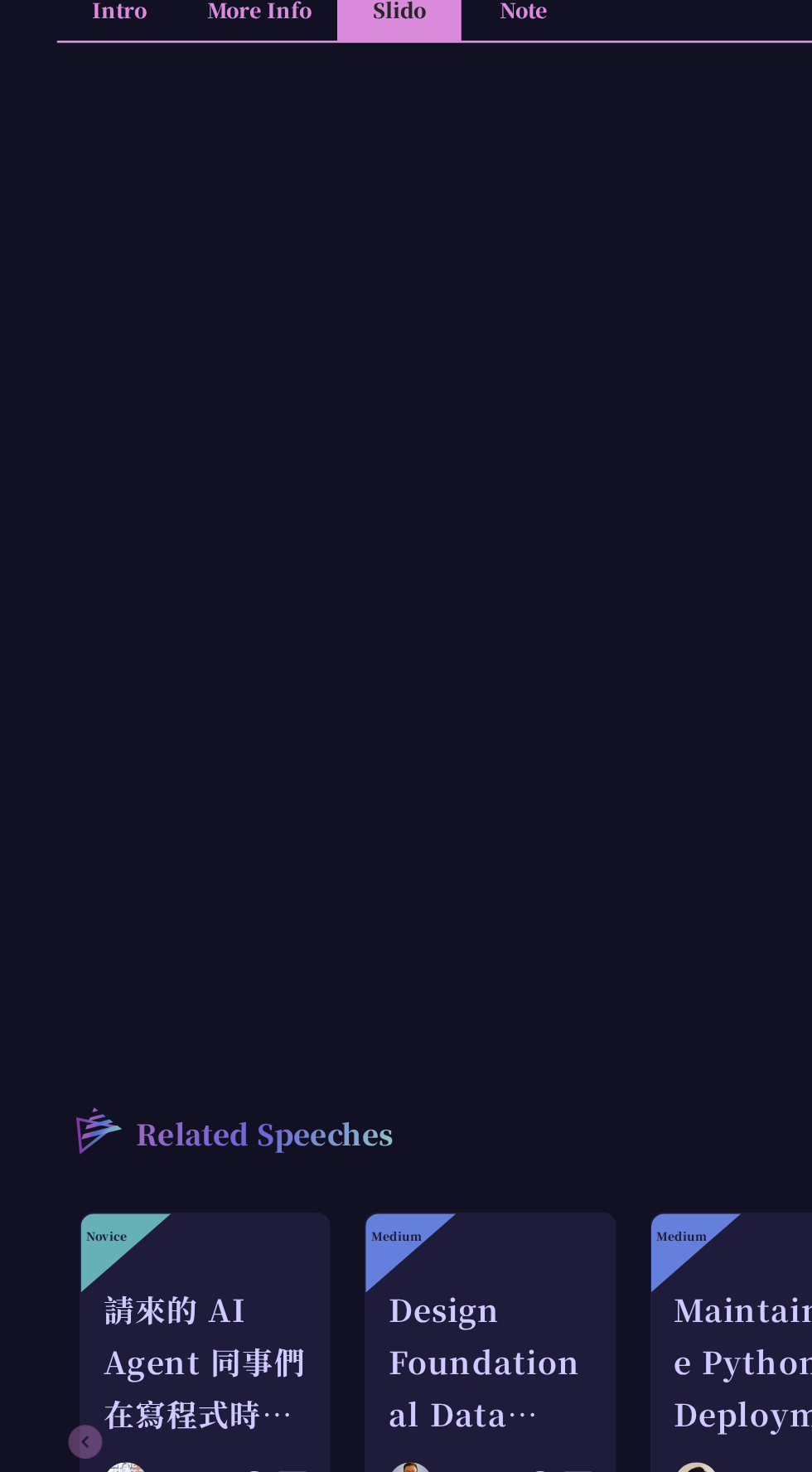
scroll to position [639, 0]
